Goal: Information Seeking & Learning: Understand process/instructions

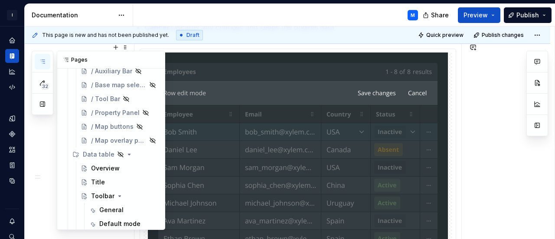
scroll to position [304, 0]
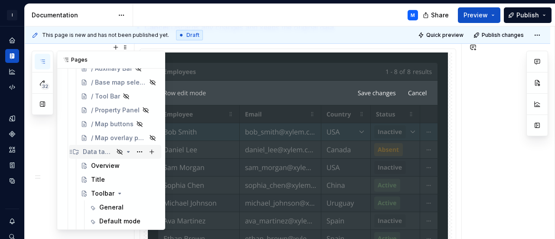
click at [101, 152] on div "Data table" at bounding box center [98, 151] width 31 height 9
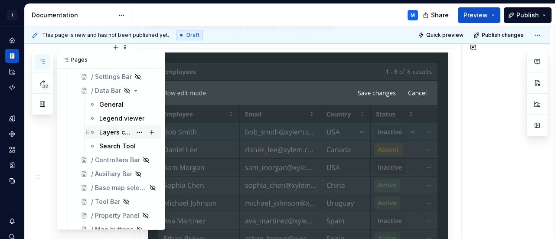
scroll to position [132, 0]
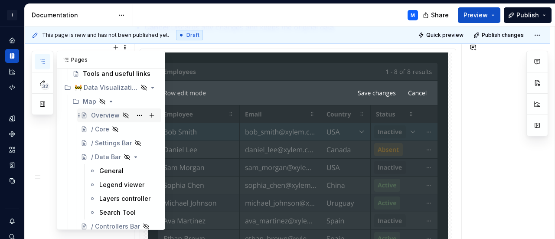
click at [103, 112] on div "Overview" at bounding box center [105, 115] width 29 height 9
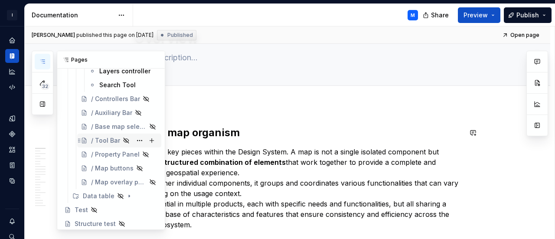
scroll to position [262, 0]
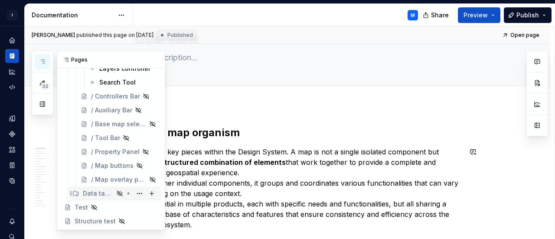
click at [97, 196] on div "Data table" at bounding box center [98, 193] width 31 height 9
click at [102, 203] on div "Overview" at bounding box center [105, 207] width 29 height 9
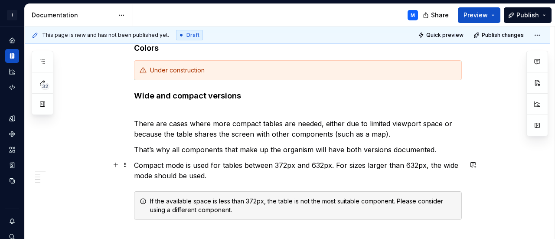
scroll to position [650, 0]
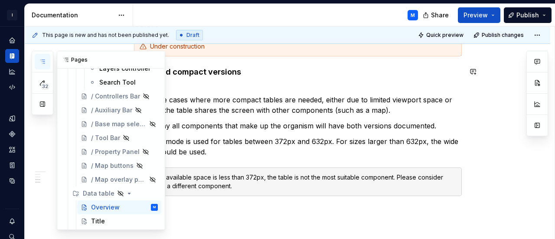
click at [43, 61] on icon "button" at bounding box center [42, 61] width 4 height 3
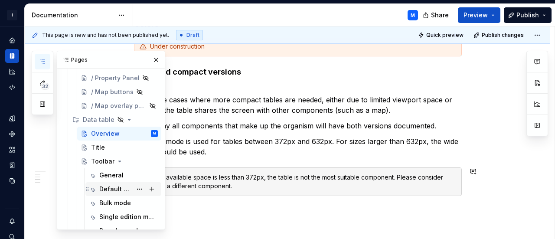
scroll to position [349, 0]
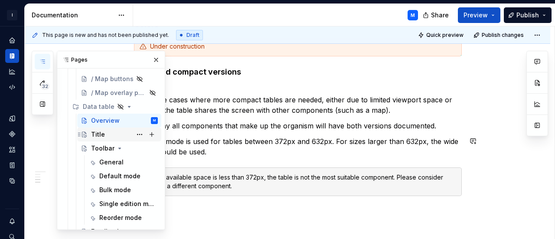
click at [95, 135] on div "Title" at bounding box center [98, 134] width 14 height 9
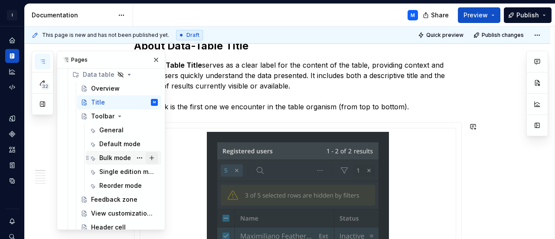
scroll to position [392, 0]
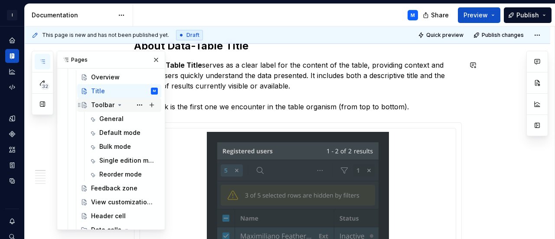
click at [111, 105] on div "Toolbar" at bounding box center [102, 105] width 23 height 9
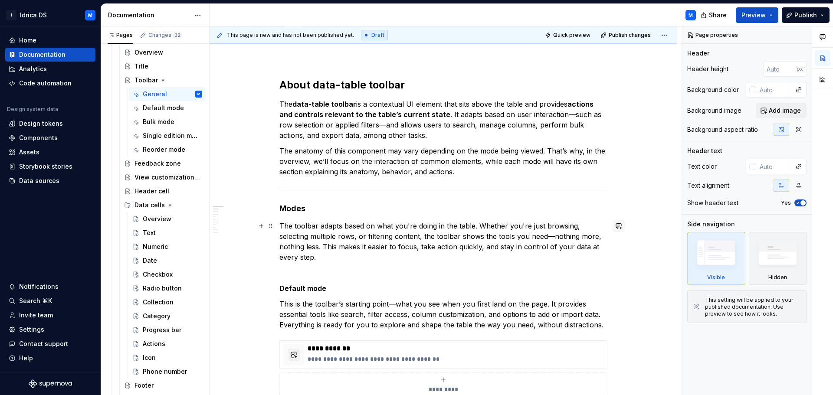
scroll to position [67, 0]
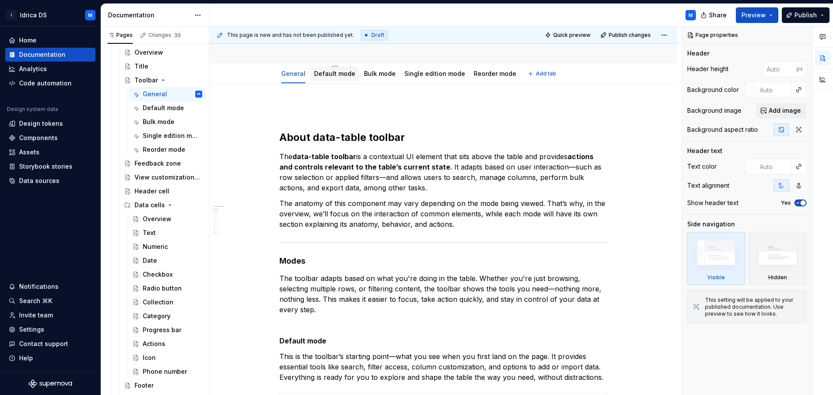
click at [341, 75] on link "Default mode" at bounding box center [334, 73] width 41 height 7
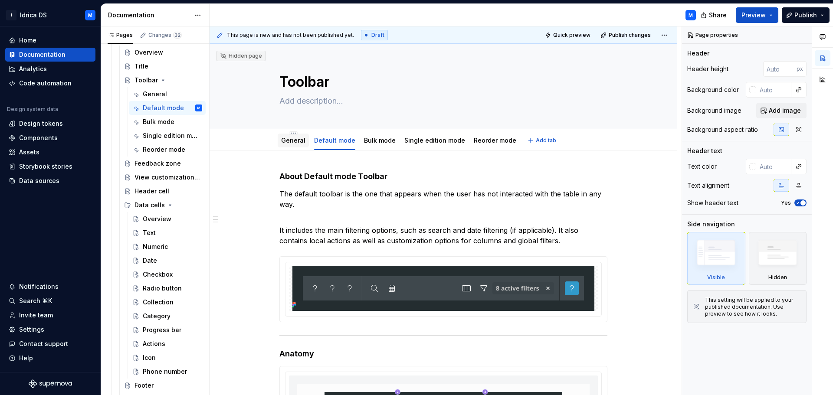
click at [287, 138] on link "General" at bounding box center [293, 140] width 24 height 7
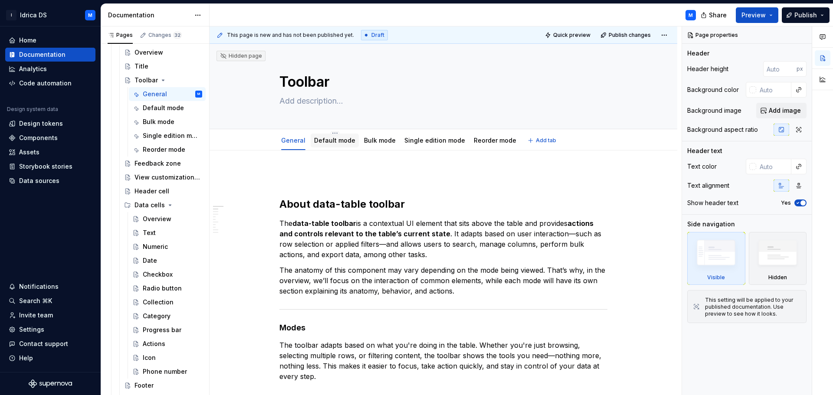
click at [335, 140] on link "Default mode" at bounding box center [334, 140] width 41 height 7
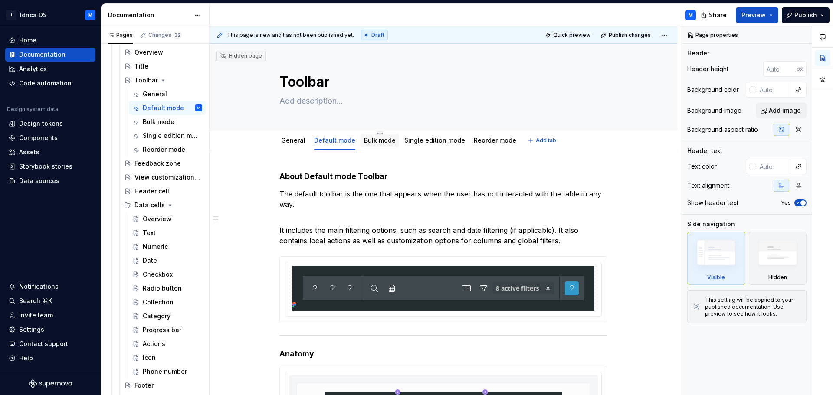
click at [369, 140] on link "Bulk mode" at bounding box center [380, 140] width 32 height 7
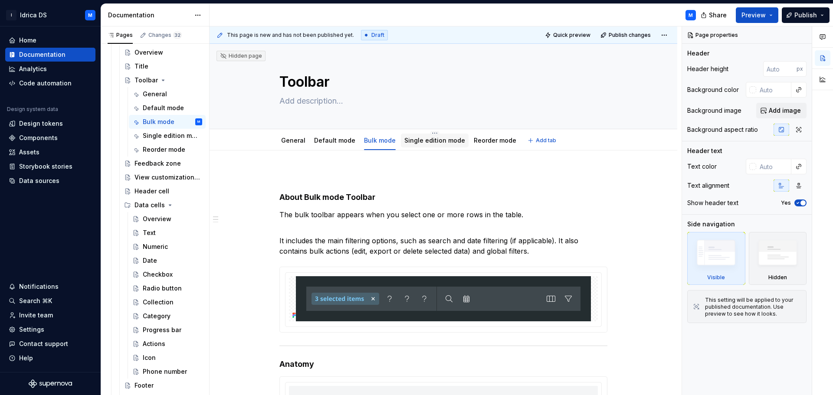
click at [431, 146] on div "Single edition mode" at bounding box center [435, 141] width 68 height 14
click at [444, 145] on div "Single edition mode" at bounding box center [434, 140] width 61 height 10
click at [439, 140] on link "Single edition mode" at bounding box center [434, 140] width 61 height 7
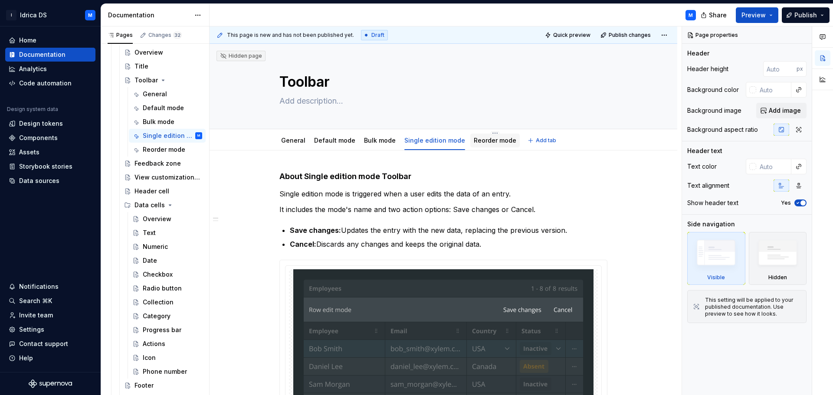
click at [488, 144] on div "Reorder mode" at bounding box center [495, 140] width 42 height 9
click at [484, 143] on link "Reorder mode" at bounding box center [495, 140] width 42 height 7
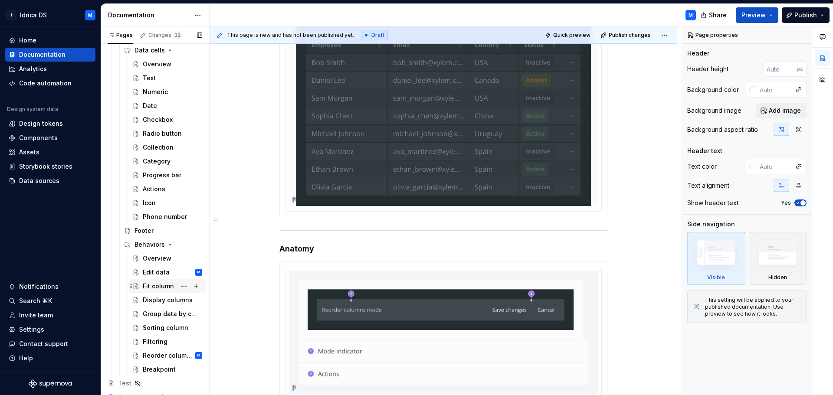
scroll to position [554, 0]
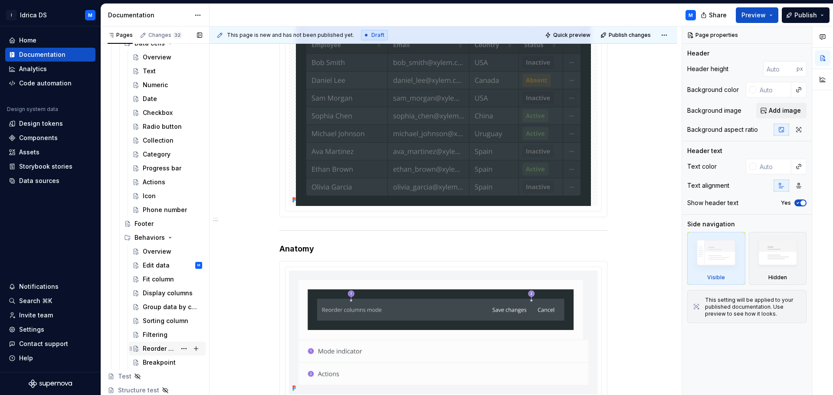
click at [167, 238] on div "Reorder columns" at bounding box center [159, 348] width 33 height 9
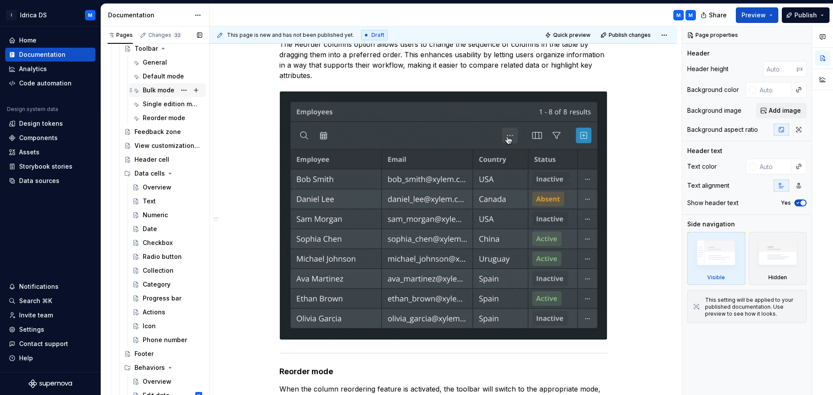
scroll to position [380, 0]
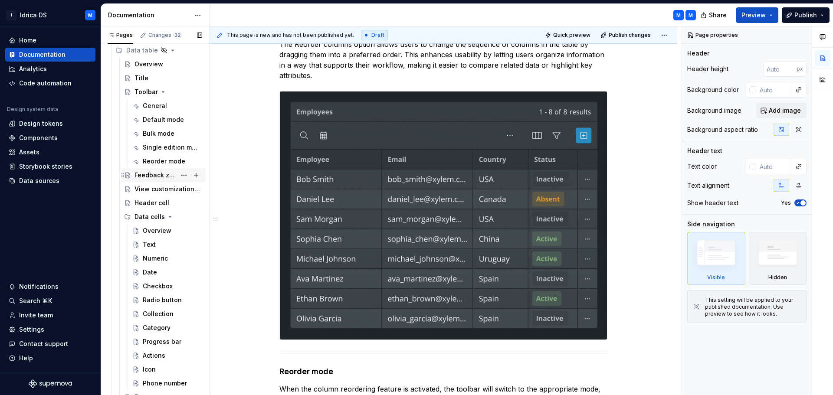
click at [152, 176] on div "Feedback zone" at bounding box center [155, 175] width 42 height 9
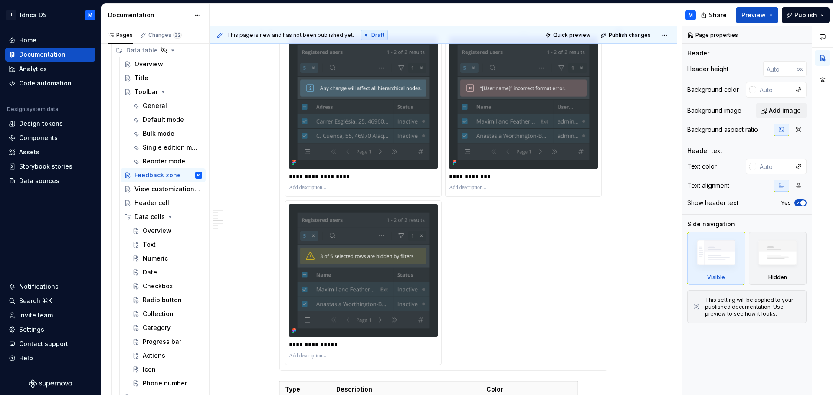
scroll to position [997, 0]
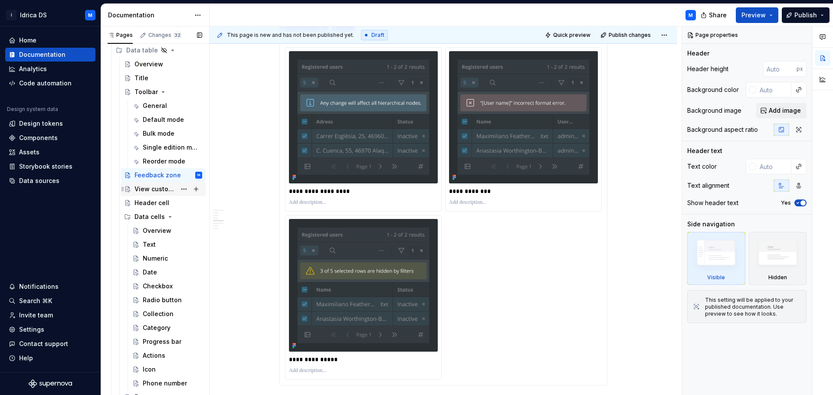
click at [147, 188] on div "View customization Panel" at bounding box center [155, 189] width 42 height 9
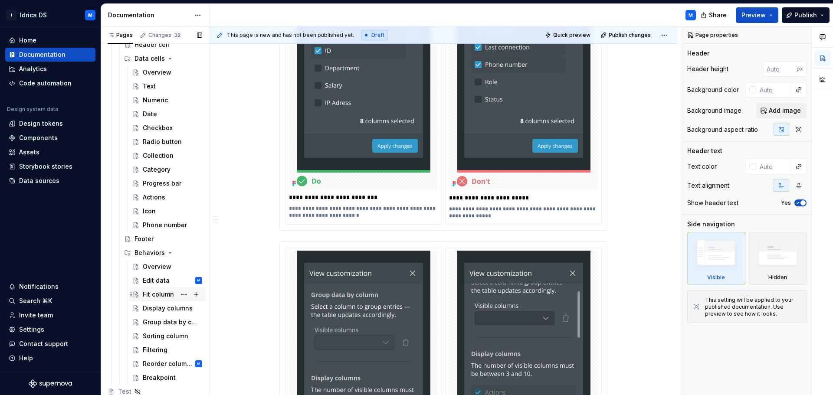
scroll to position [554, 0]
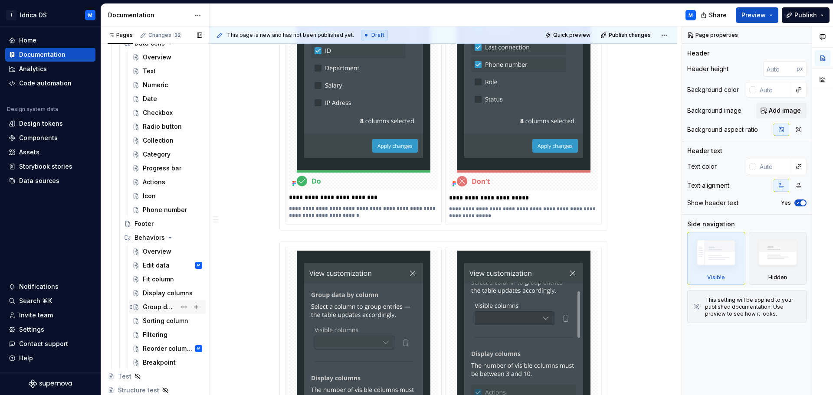
click at [163, 238] on div "Group data by column" at bounding box center [159, 307] width 33 height 9
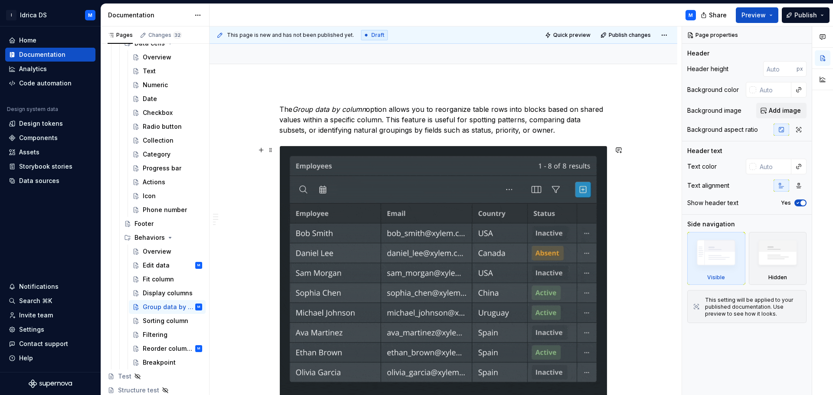
scroll to position [87, 0]
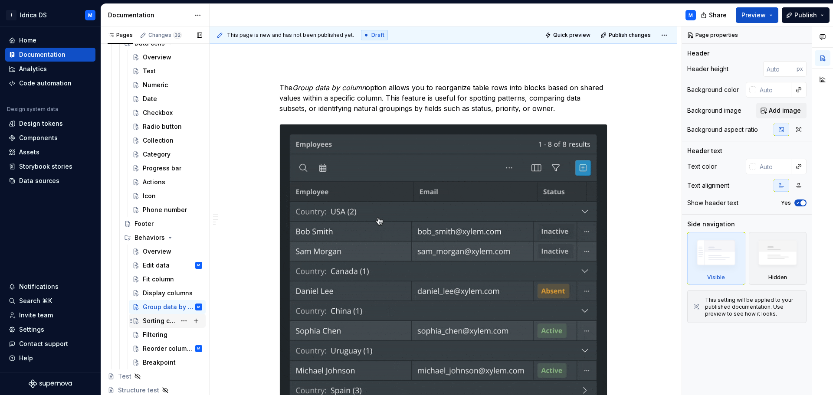
click at [165, 238] on div "Sorting column" at bounding box center [159, 321] width 33 height 9
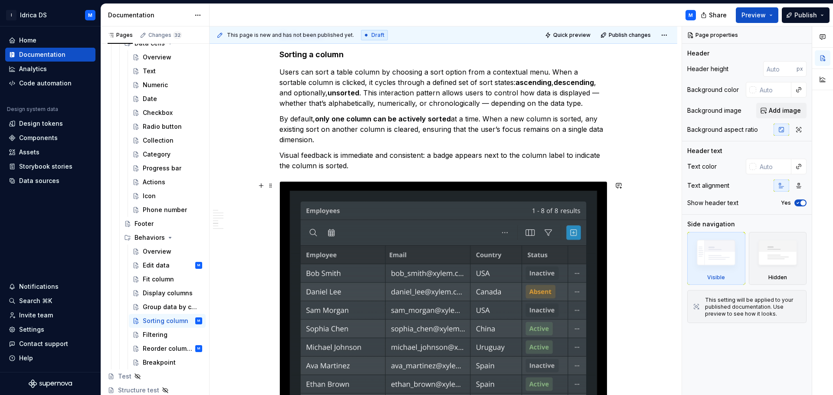
scroll to position [997, 0]
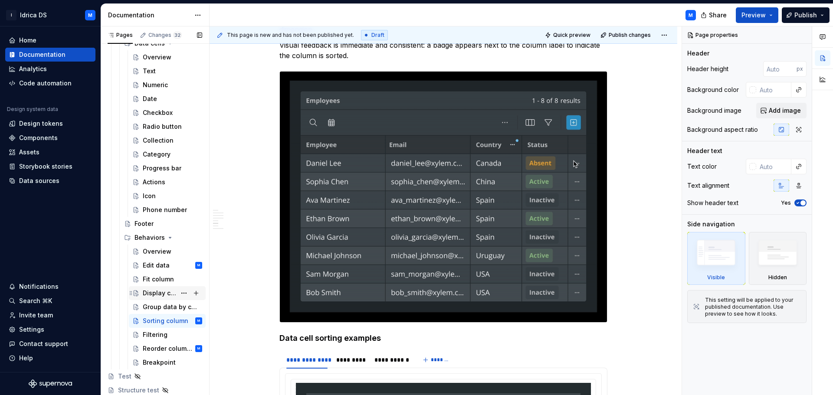
click at [159, 238] on div "Display columns" at bounding box center [159, 293] width 33 height 9
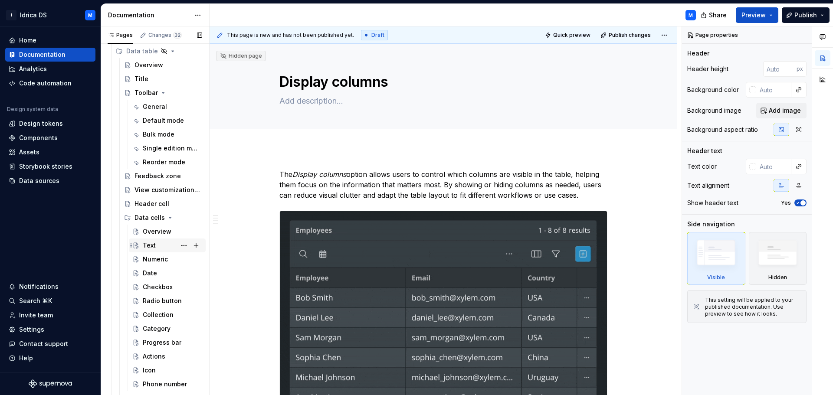
scroll to position [380, 0]
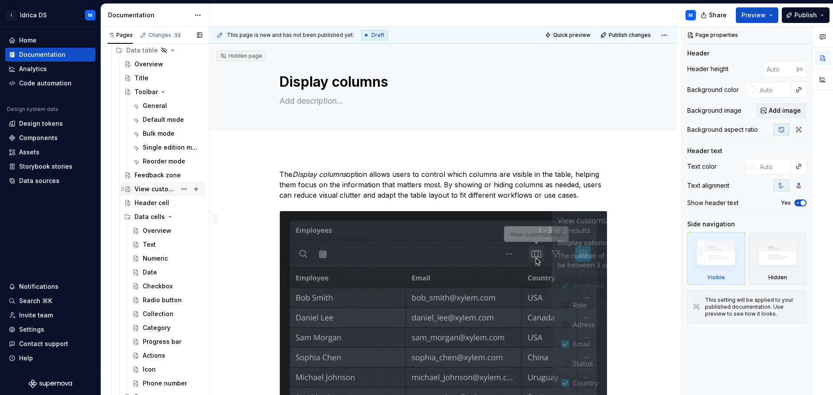
click at [161, 187] on div "View customization Panel" at bounding box center [155, 189] width 42 height 9
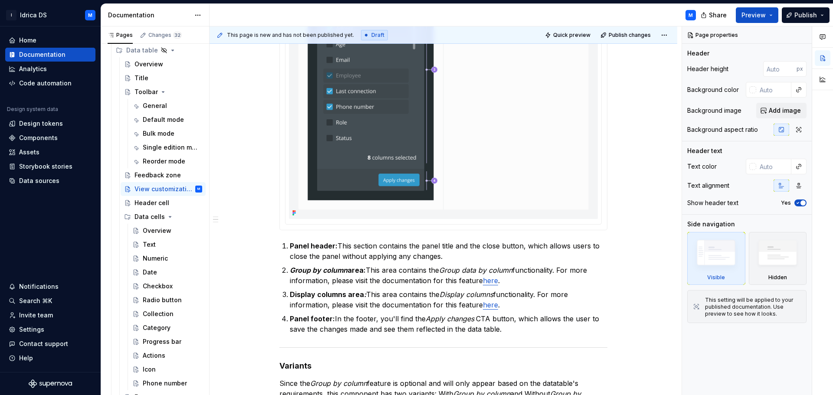
scroll to position [477, 0]
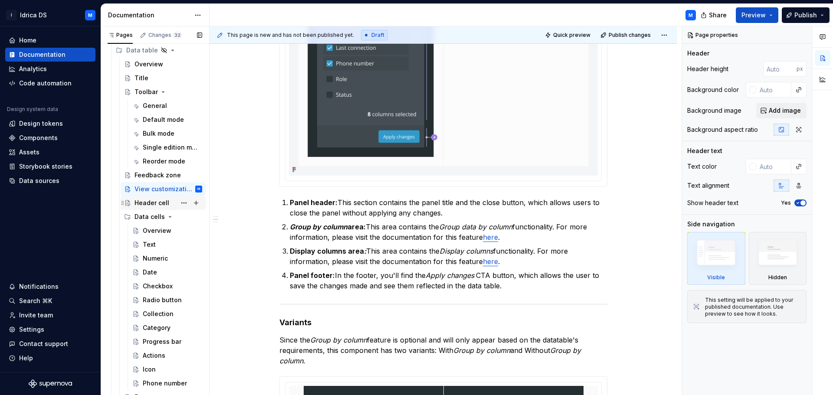
click at [155, 203] on div "Header cell" at bounding box center [151, 203] width 35 height 9
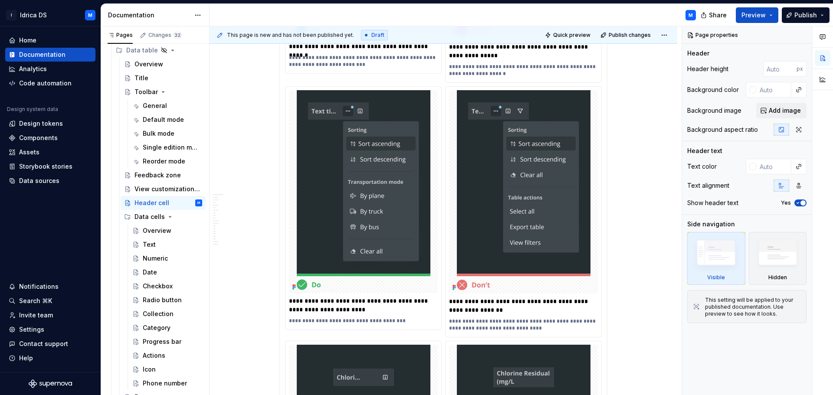
scroll to position [380, 0]
type textarea "*"
